Goal: Transaction & Acquisition: Purchase product/service

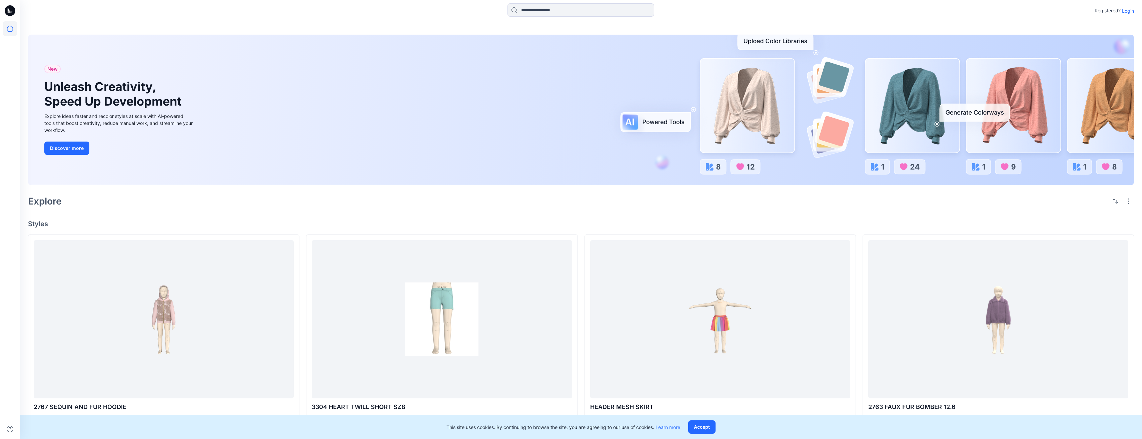
click at [1127, 11] on p "Login" at bounding box center [1128, 10] width 12 height 7
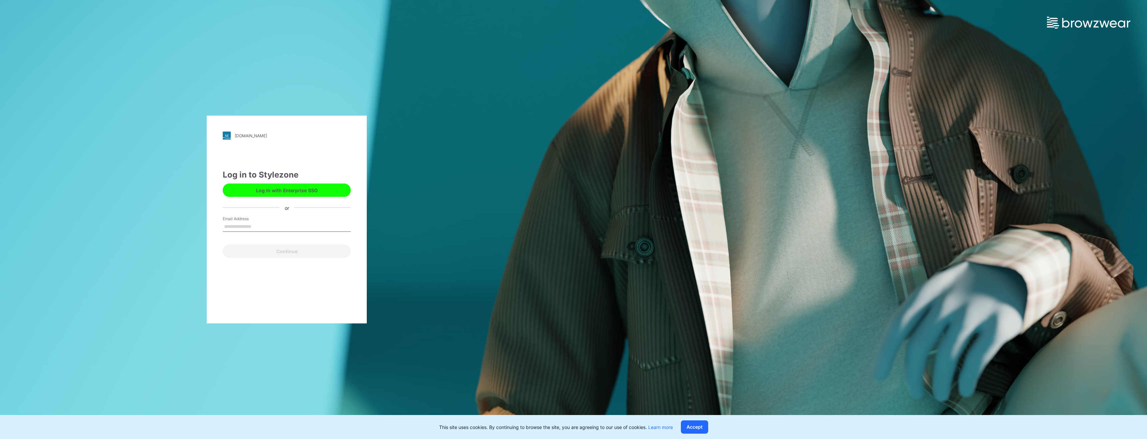
click at [278, 225] on input "Email Address" at bounding box center [287, 227] width 128 height 10
type input "**********"
click at [284, 257] on button "Continue" at bounding box center [287, 251] width 128 height 13
click at [298, 252] on button "Continue" at bounding box center [287, 251] width 128 height 13
click at [323, 253] on button "Continue" at bounding box center [287, 251] width 128 height 13
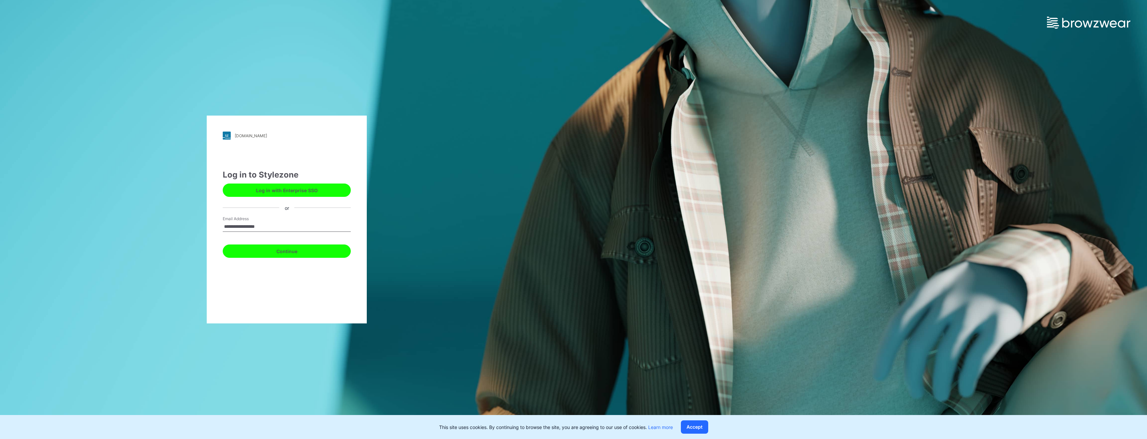
click at [258, 257] on button "Continue" at bounding box center [287, 251] width 128 height 13
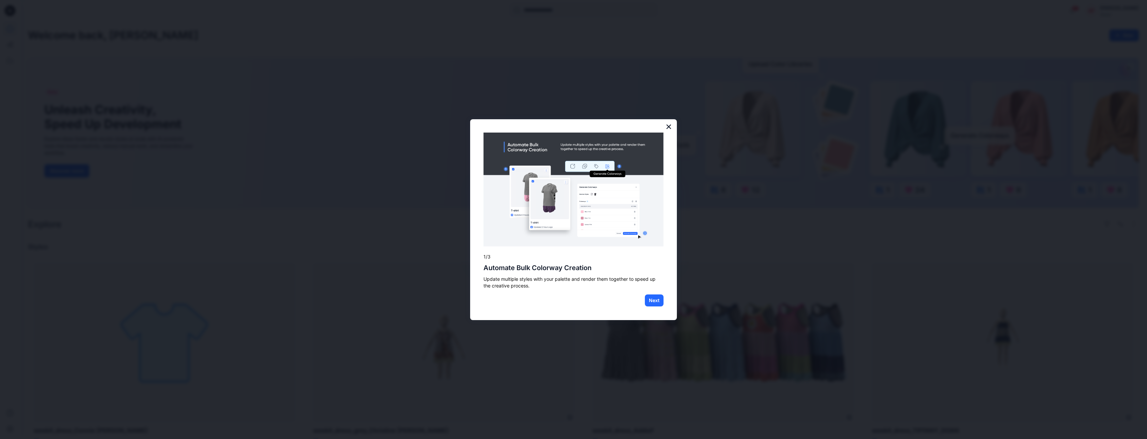
click at [669, 127] on button "×" at bounding box center [668, 126] width 6 height 11
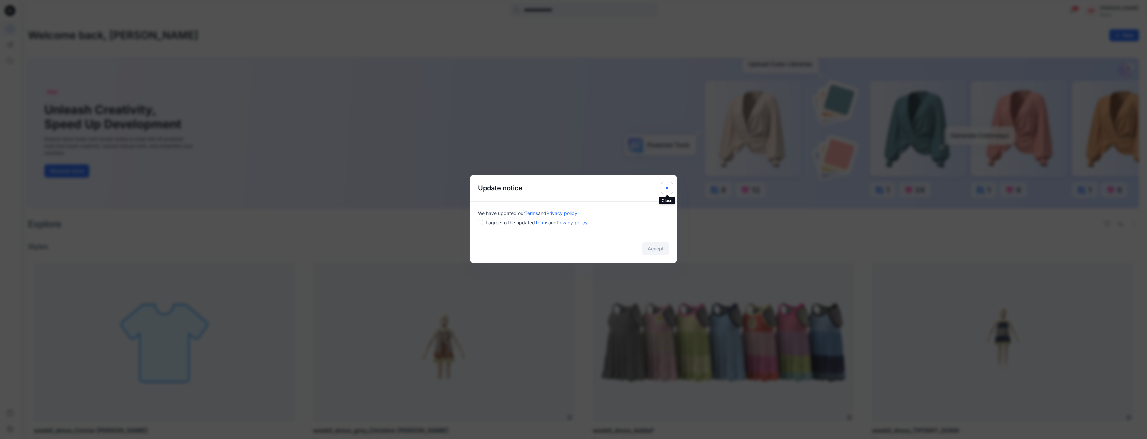
click at [665, 185] on icon "Close" at bounding box center [666, 187] width 5 height 5
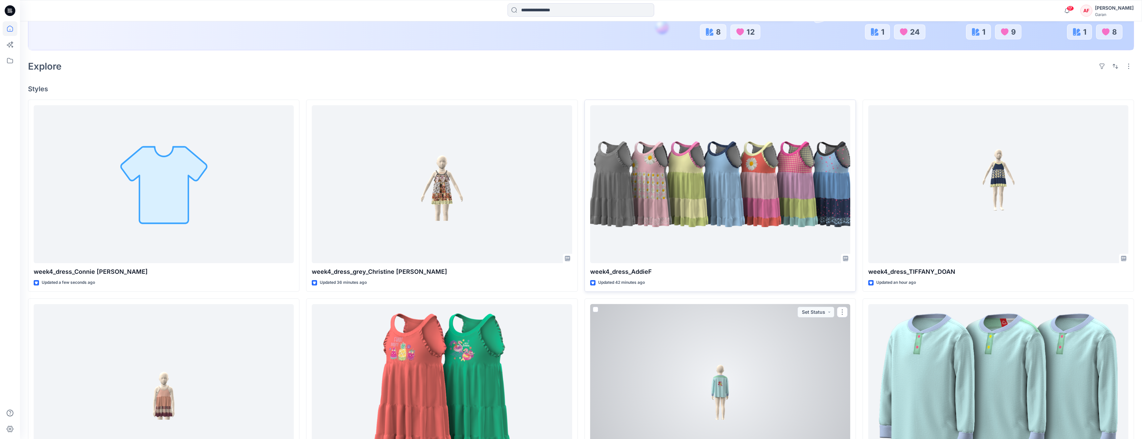
scroll to position [153, 0]
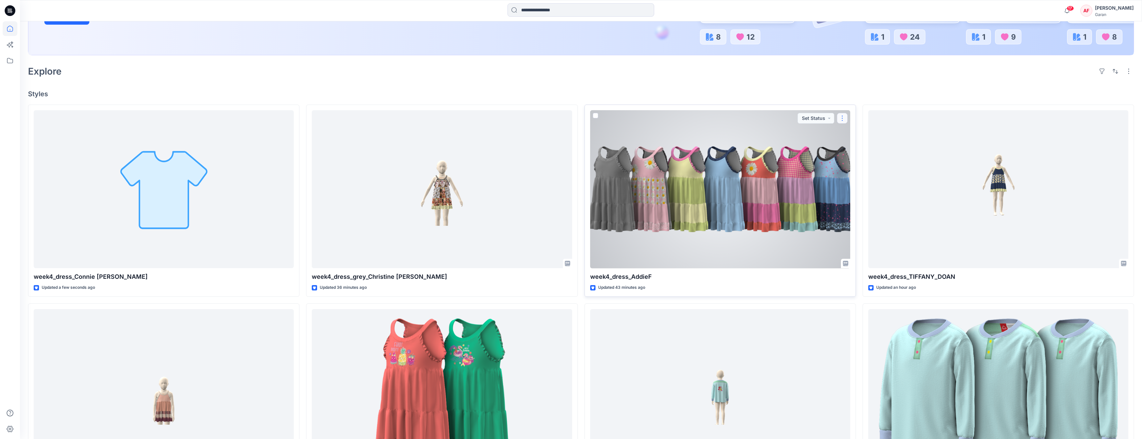
click at [840, 120] on button "button" at bounding box center [842, 118] width 11 height 11
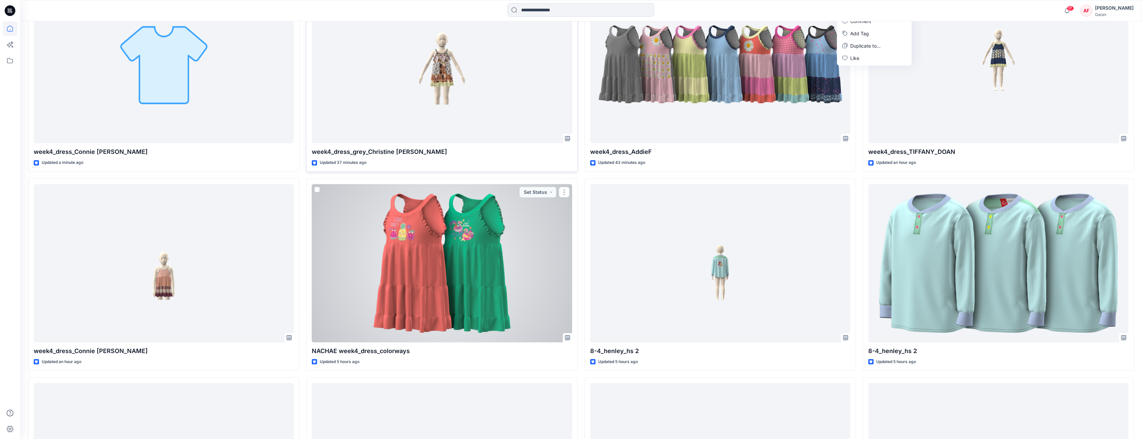
scroll to position [277, 0]
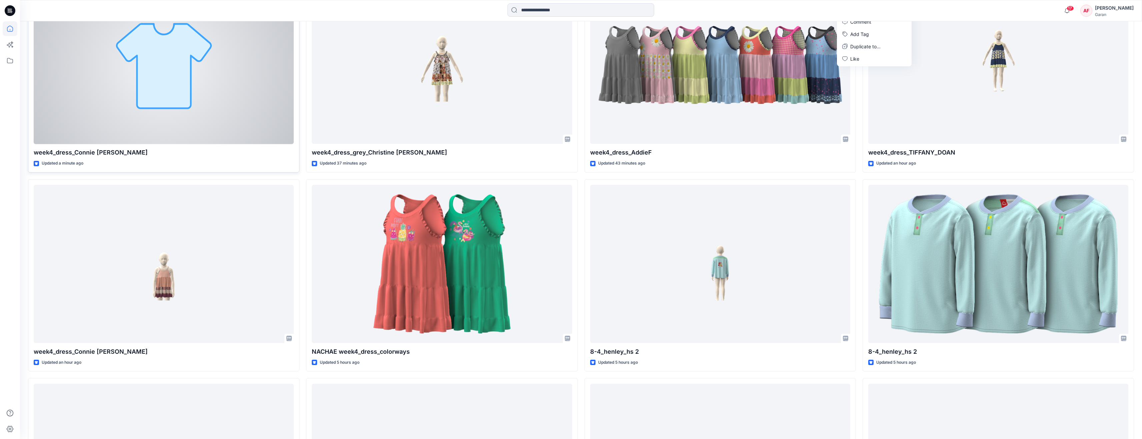
click at [202, 81] on div at bounding box center [164, 65] width 260 height 158
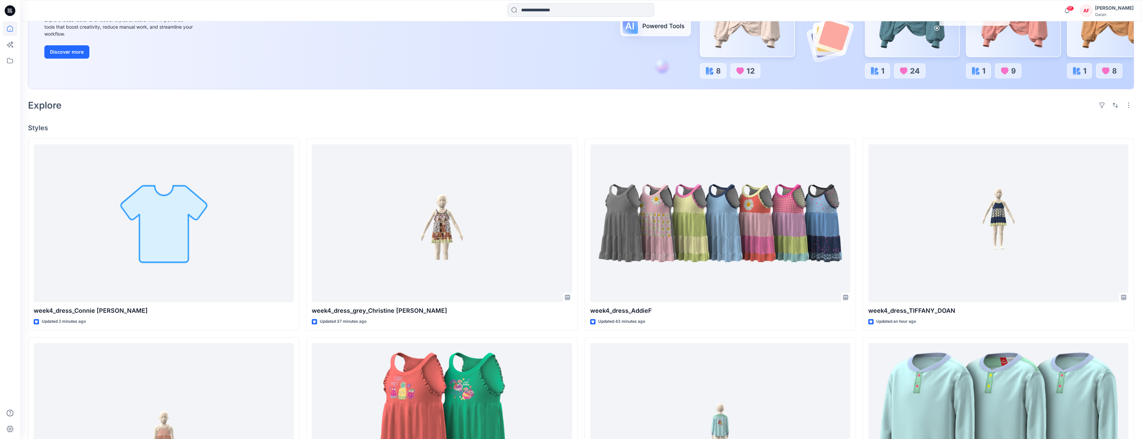
scroll to position [118, 0]
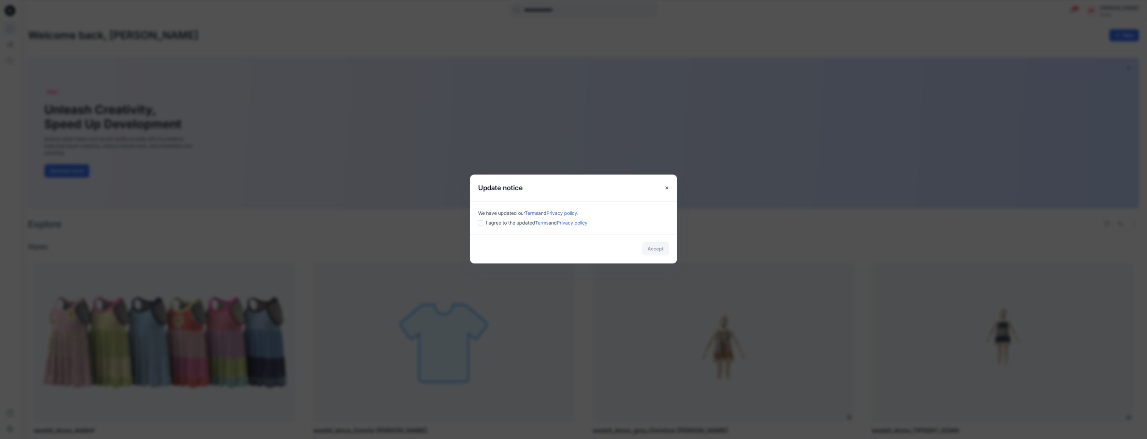
click at [661, 246] on div "Accept" at bounding box center [573, 248] width 207 height 29
click at [665, 185] on icon "Close" at bounding box center [666, 187] width 5 height 5
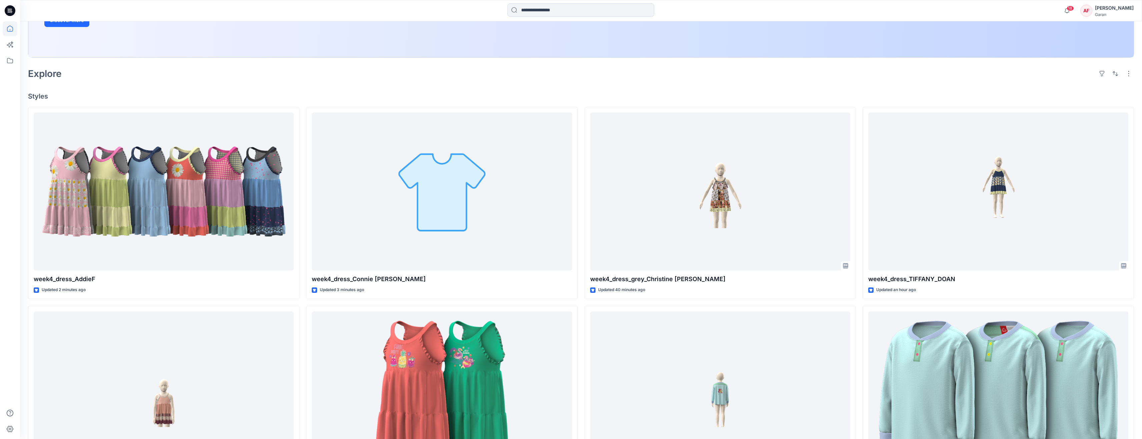
scroll to position [120, 0]
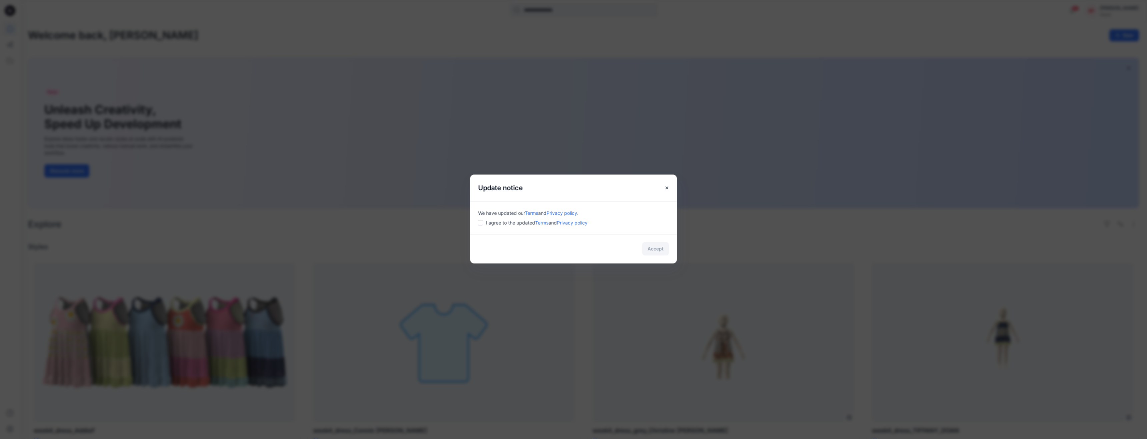
click at [555, 227] on div "We have updated our Terms and Privacy policy . I agree to the updated Terms and…" at bounding box center [573, 217] width 207 height 33
click at [509, 224] on span "I agree to the updated Terms and Privacy policy" at bounding box center [537, 222] width 102 height 7
click at [653, 250] on button "Accept" at bounding box center [655, 248] width 27 height 13
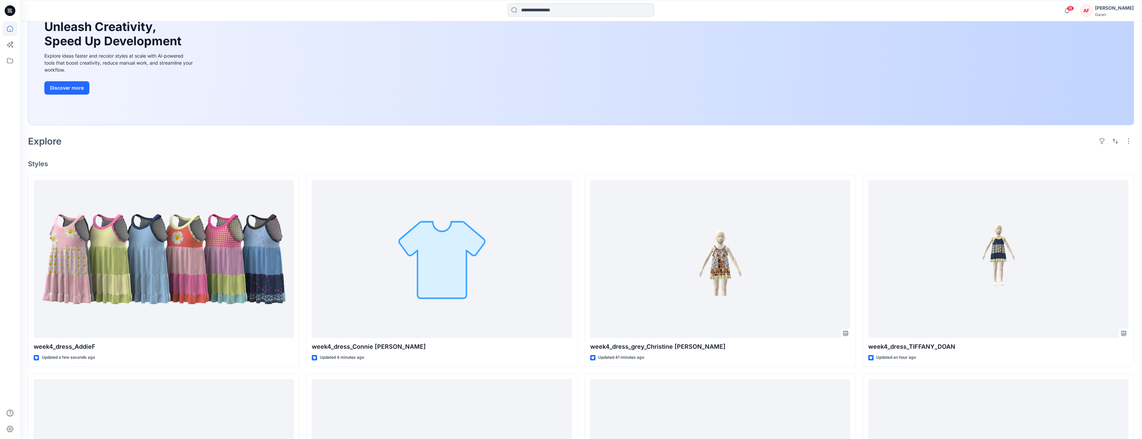
scroll to position [86, 0]
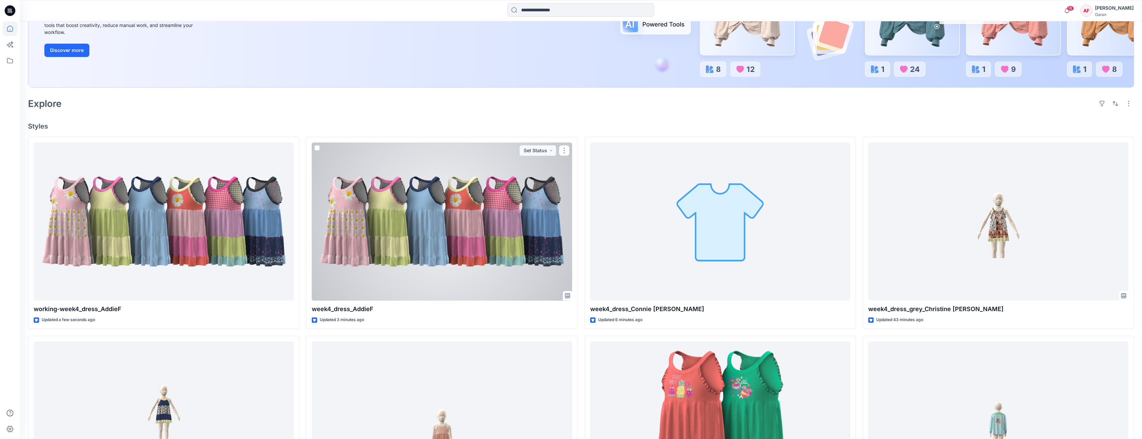
scroll to position [125, 0]
